Goal: Find specific page/section: Find specific page/section

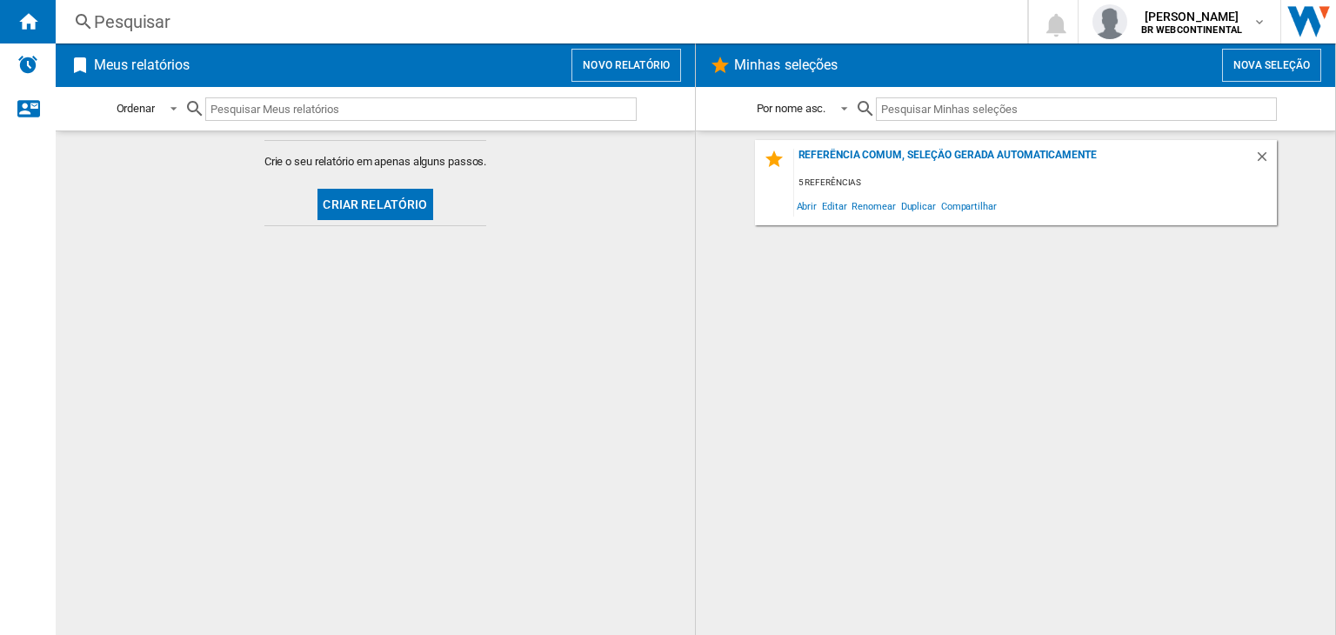
click at [317, 114] on input "text" at bounding box center [420, 108] width 431 height 23
click at [168, 63] on h2 "Meus relatórios" at bounding box center [141, 65] width 103 height 33
click at [948, 110] on input "text" at bounding box center [1076, 108] width 400 height 23
click at [108, 25] on div "Pesquisar" at bounding box center [538, 22] width 888 height 24
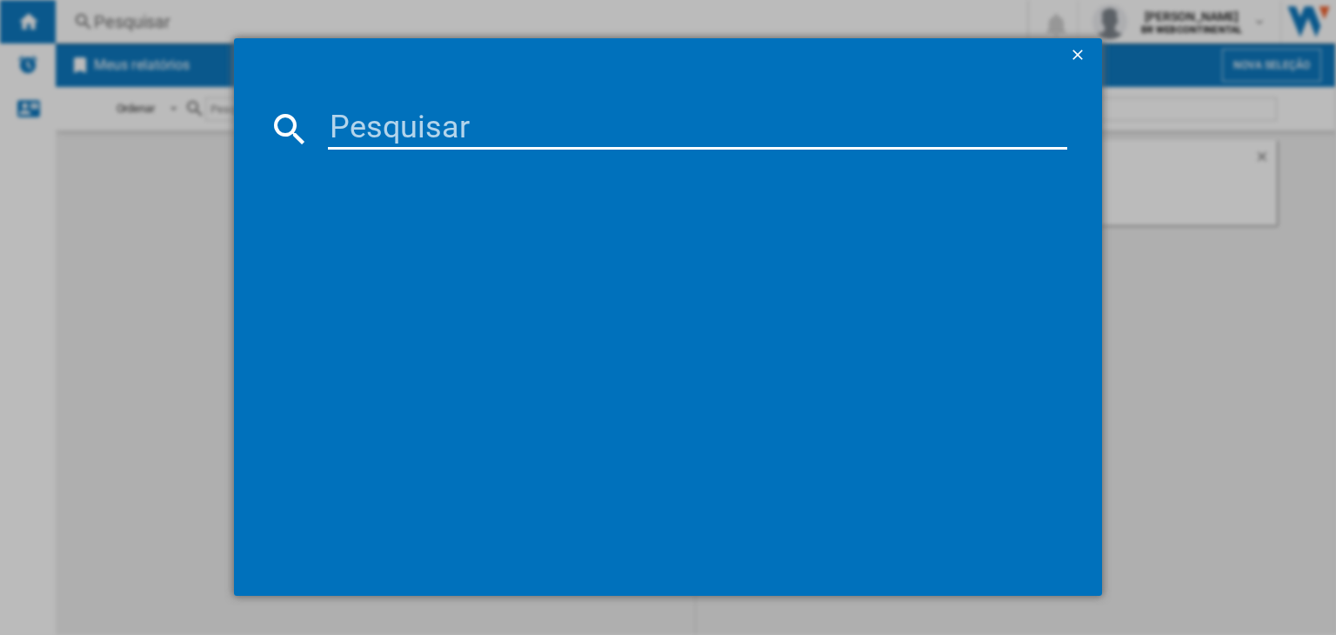
click at [437, 112] on input at bounding box center [697, 129] width 739 height 42
type input "lg 9000"
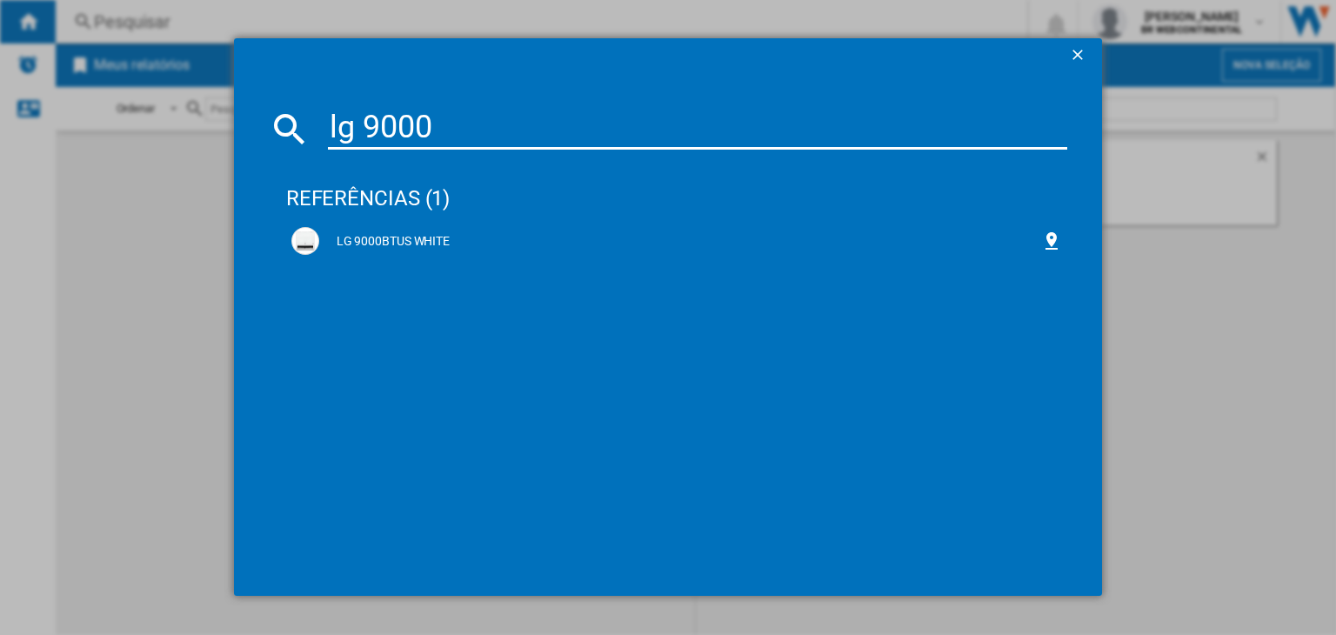
click at [1078, 50] on ng-md-icon "getI18NText('BUTTONS.CLOSE_DIALOG')" at bounding box center [1079, 56] width 21 height 21
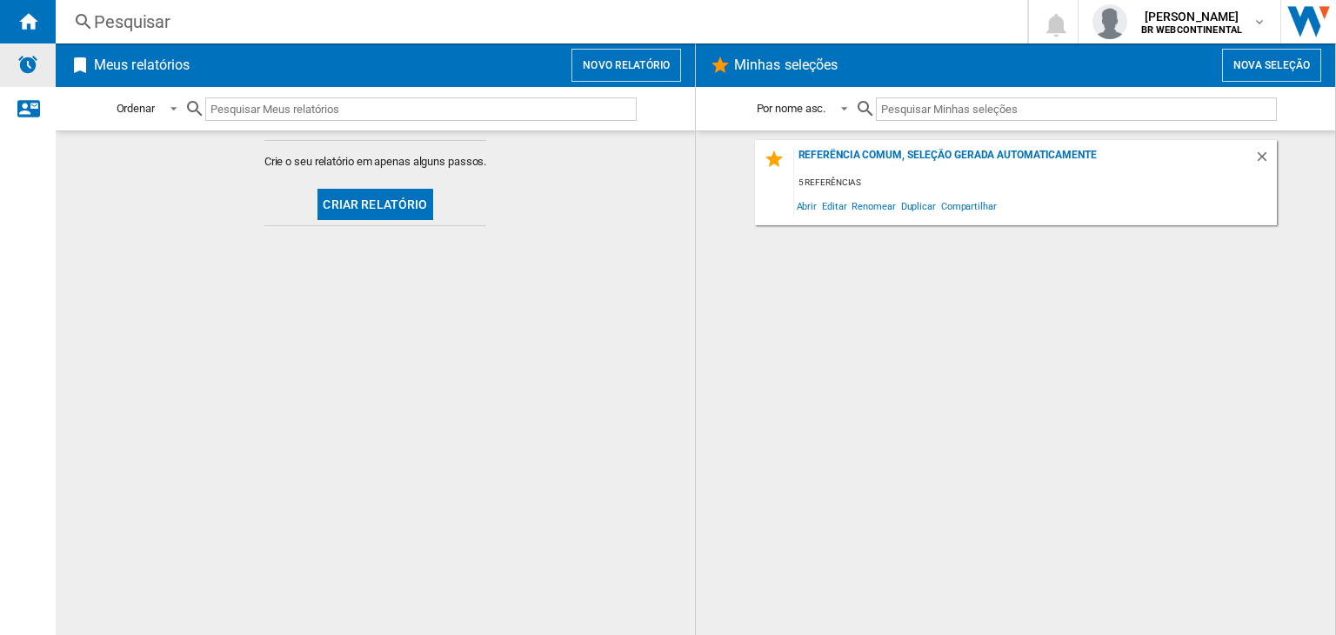
click at [28, 70] on img "Alertas" at bounding box center [27, 64] width 21 height 21
click at [24, 28] on ng-md-icon "Início" at bounding box center [27, 20] width 21 height 21
click at [90, 70] on ng-md-icon at bounding box center [80, 65] width 21 height 21
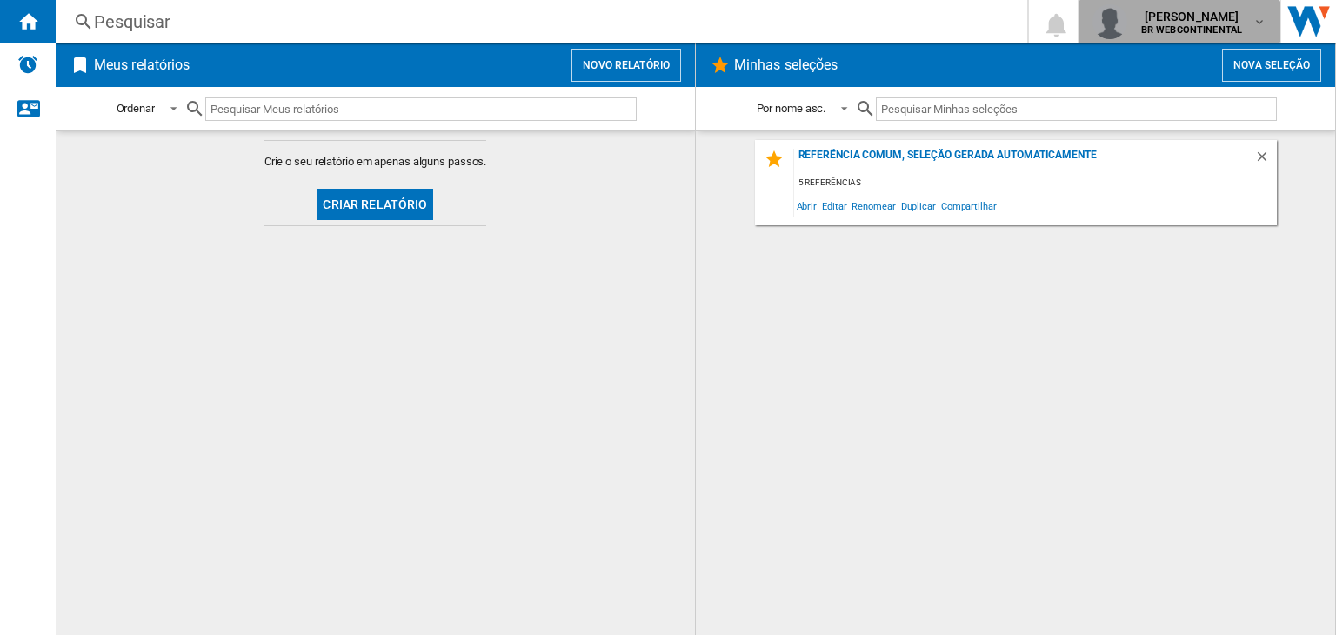
click at [1231, 17] on span "[PERSON_NAME]" at bounding box center [1191, 16] width 101 height 17
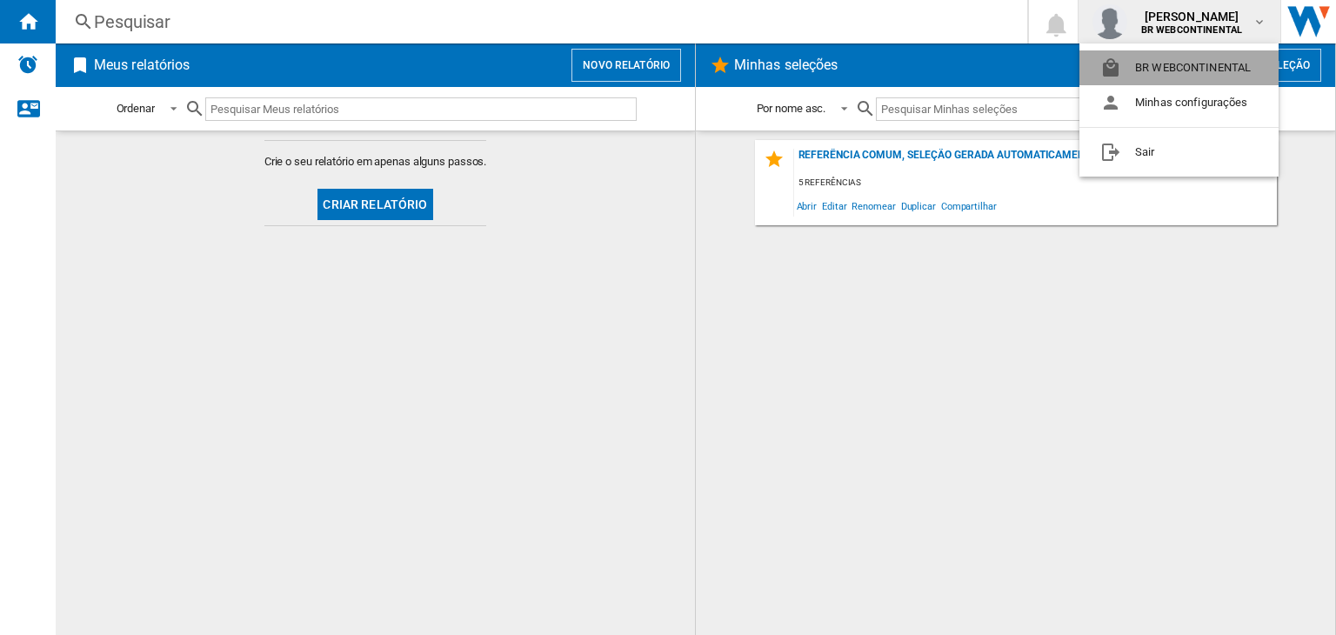
click at [1164, 58] on button "BR WEBCONTINENTAL" at bounding box center [1178, 67] width 199 height 35
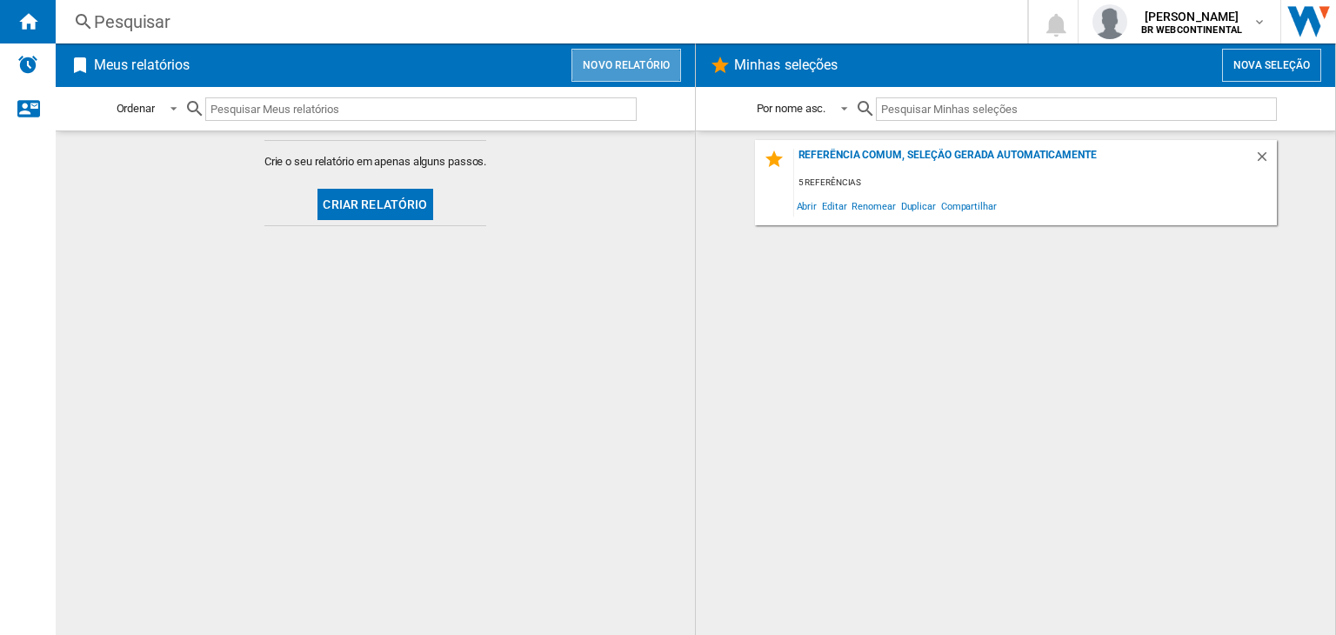
click at [619, 66] on button "Novo relatório" at bounding box center [626, 65] width 110 height 33
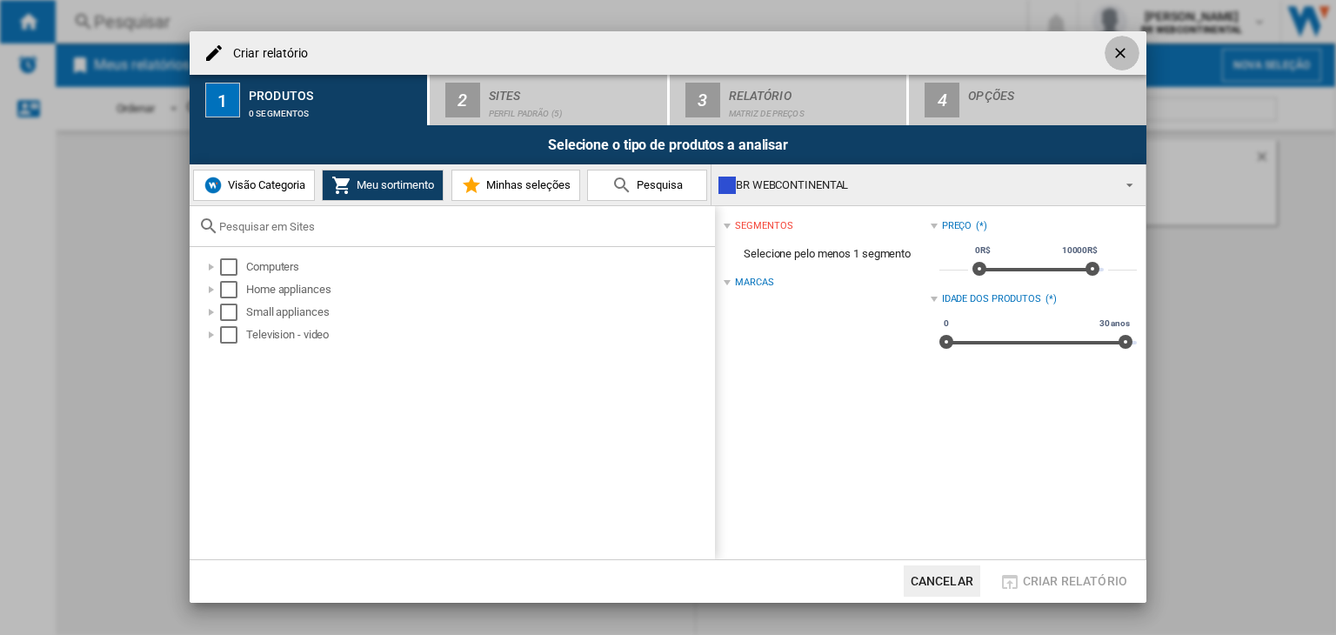
click at [1121, 50] on ng-md-icon "getI18NText('BUTTONS.CLOSE_DIALOG')" at bounding box center [1121, 54] width 21 height 21
